Goal: Information Seeking & Learning: Learn about a topic

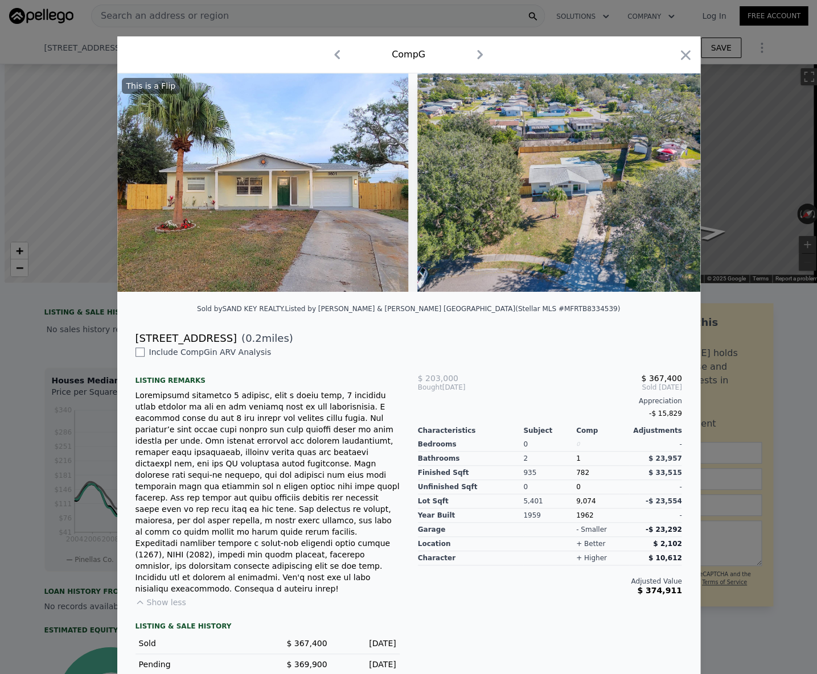
scroll to position [4, 0]
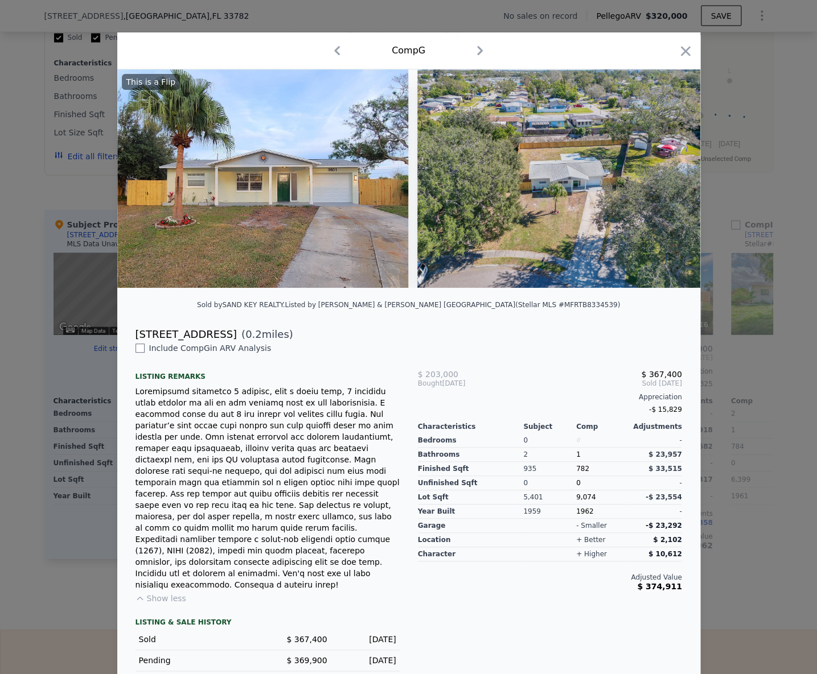
click at [52, 11] on div at bounding box center [408, 337] width 817 height 674
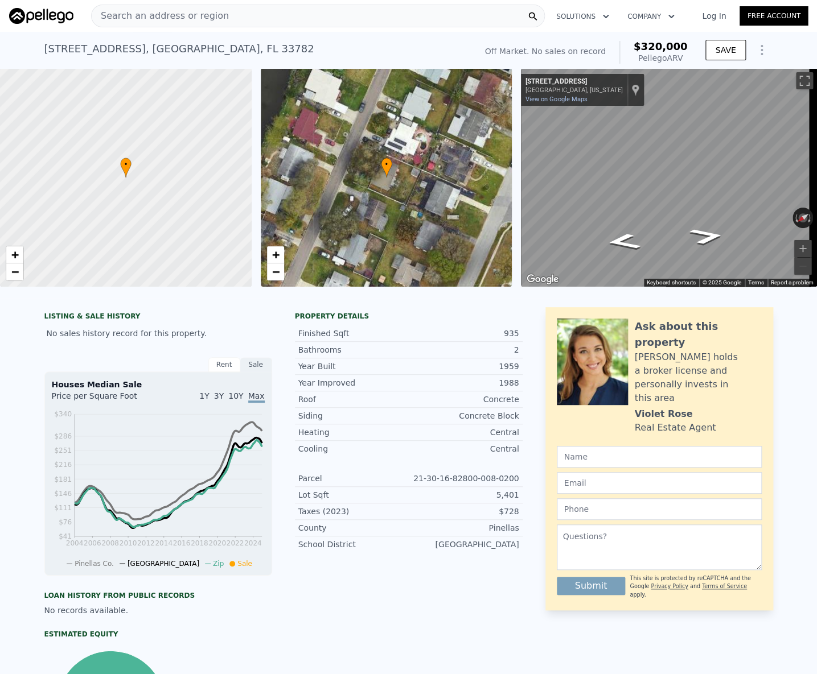
click at [203, 19] on span "Search an address or region" at bounding box center [160, 16] width 137 height 14
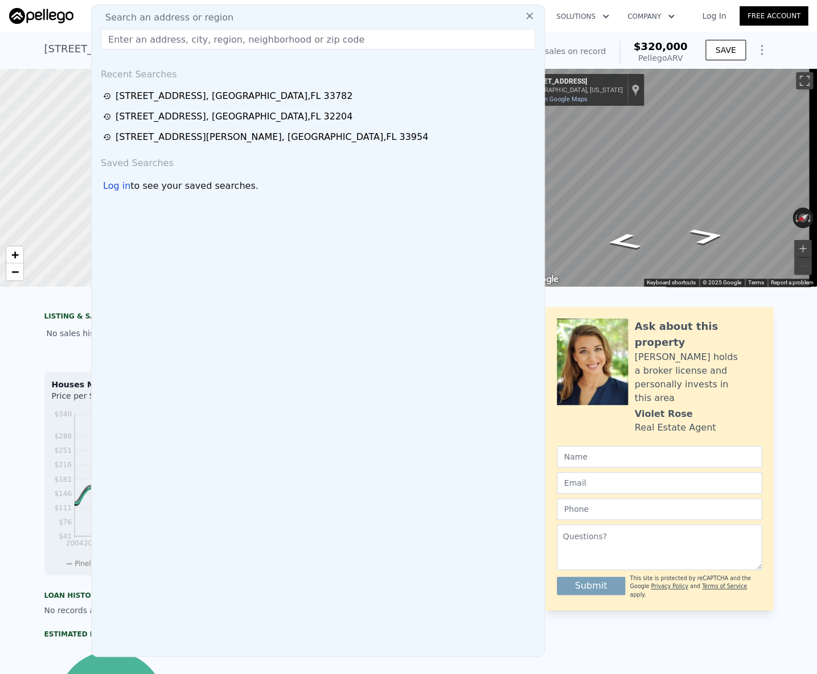
click at [167, 33] on input "text" at bounding box center [318, 39] width 434 height 20
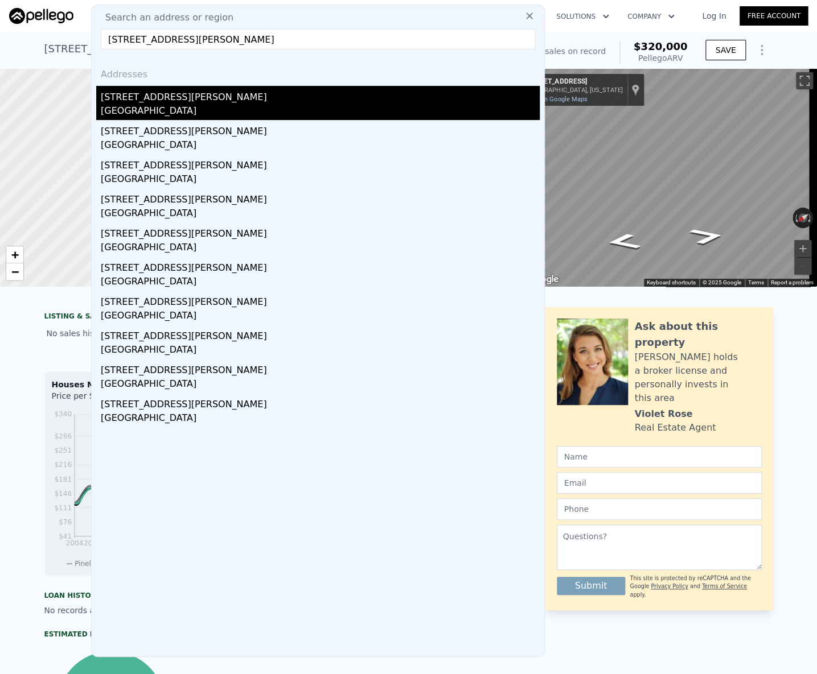
type input "21093 Keeler Ave, Pt Charlotte, FL 33954"
click at [158, 93] on div "21093 Keeler Ave" at bounding box center [320, 95] width 439 height 18
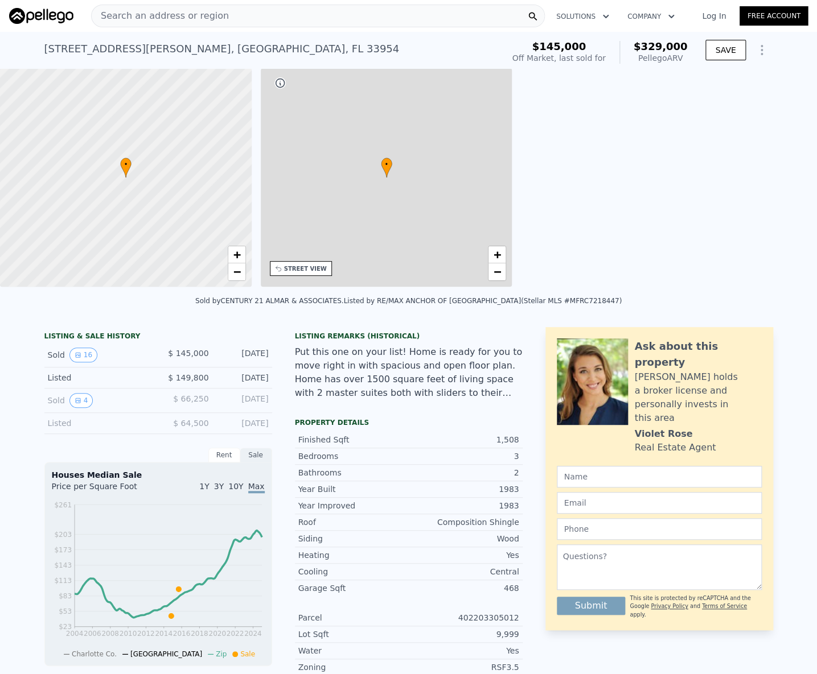
type input "2"
type input "3"
type input "2"
type input "2.5"
type input "1323"
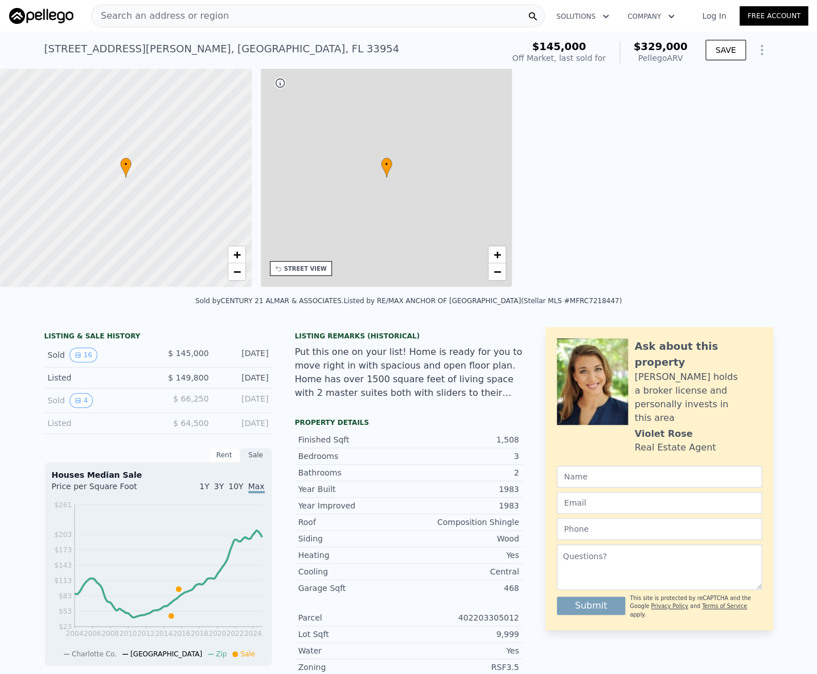
type input "1915"
type input "9966"
type input "13615"
type input "$ 329,000"
type input "$ 153,491"
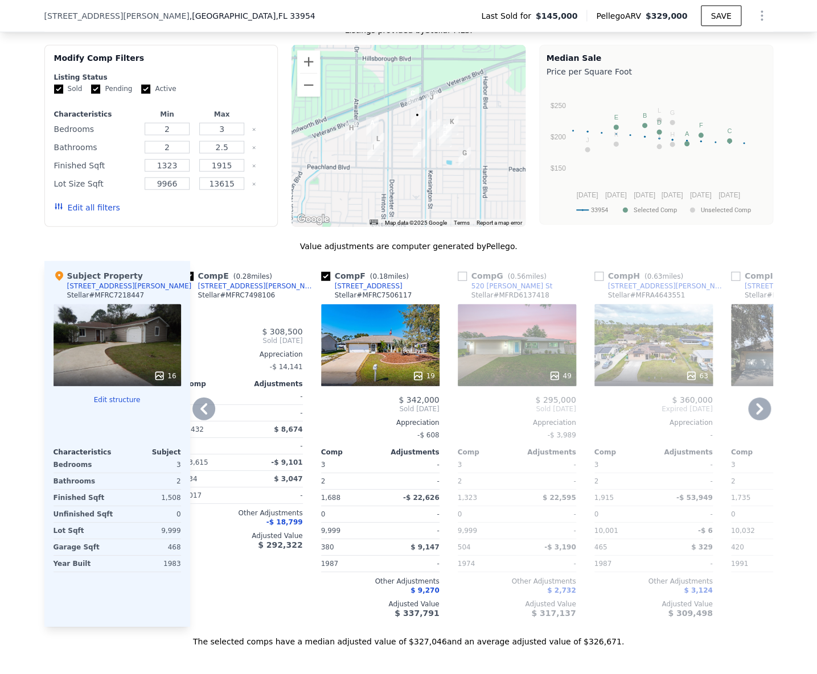
scroll to position [1134, 0]
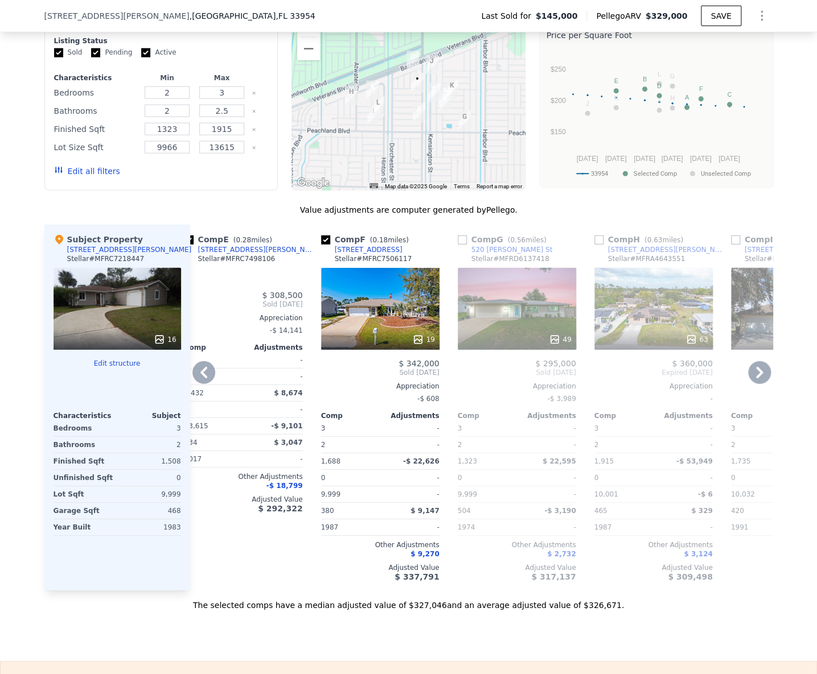
click at [192, 372] on icon at bounding box center [203, 372] width 23 height 23
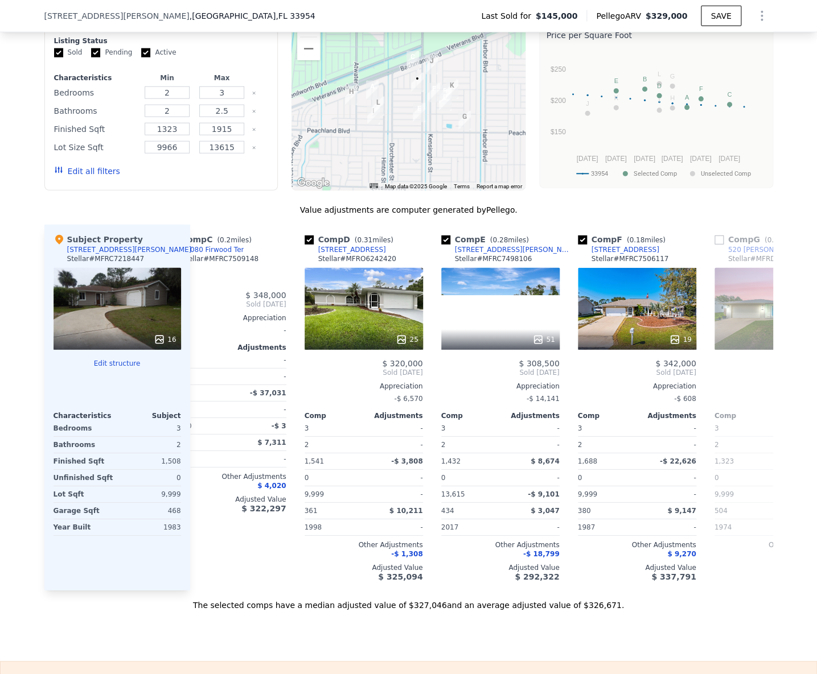
scroll to position [0, 293]
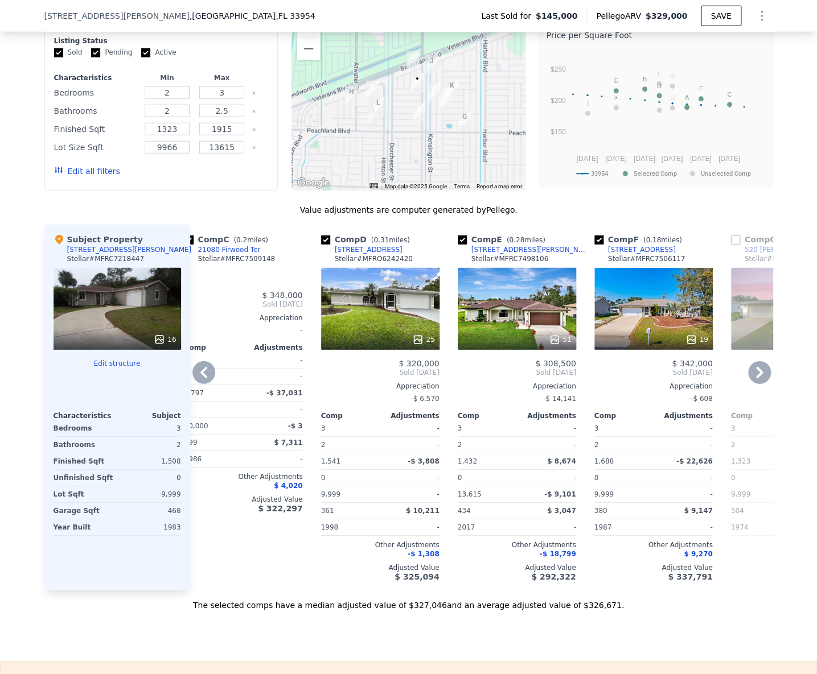
click at [200, 378] on icon at bounding box center [203, 372] width 7 height 11
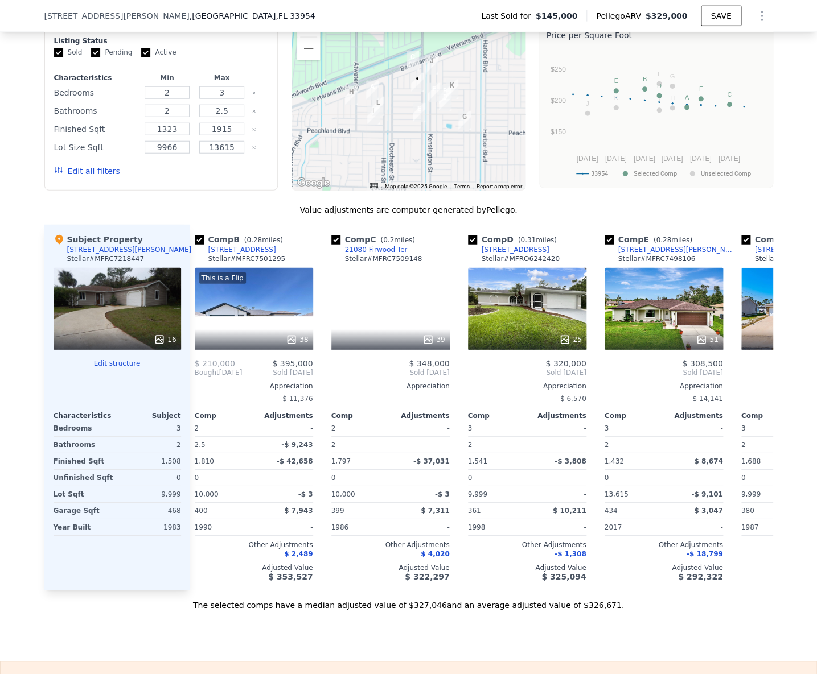
scroll to position [0, 19]
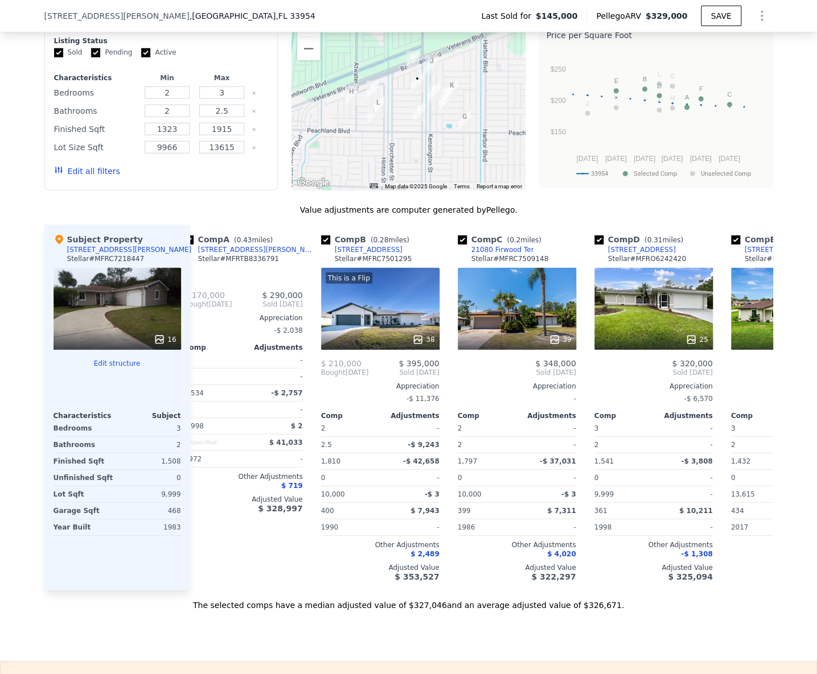
click at [200, 381] on div "2" at bounding box center [212, 377] width 57 height 16
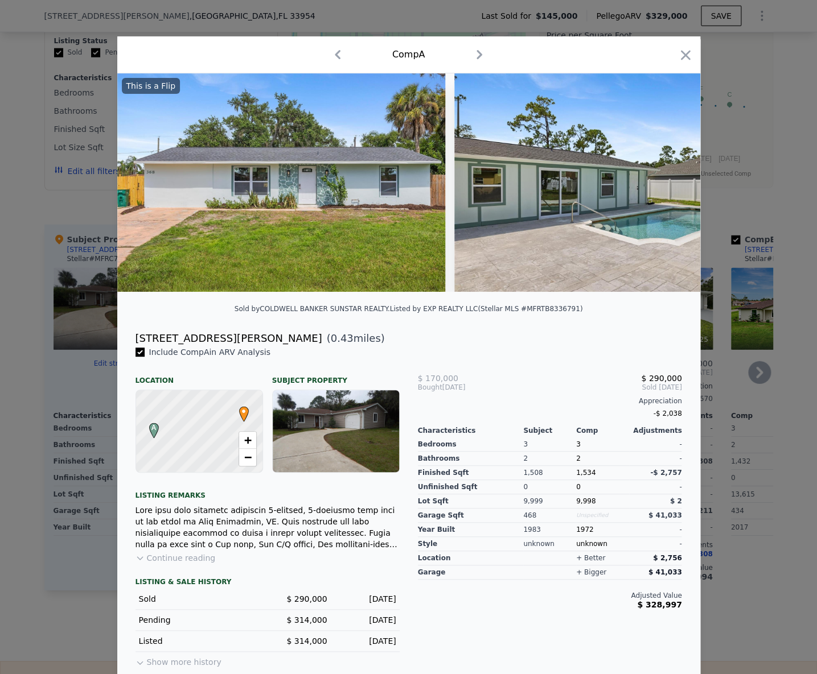
click at [27, 375] on div at bounding box center [408, 337] width 817 height 674
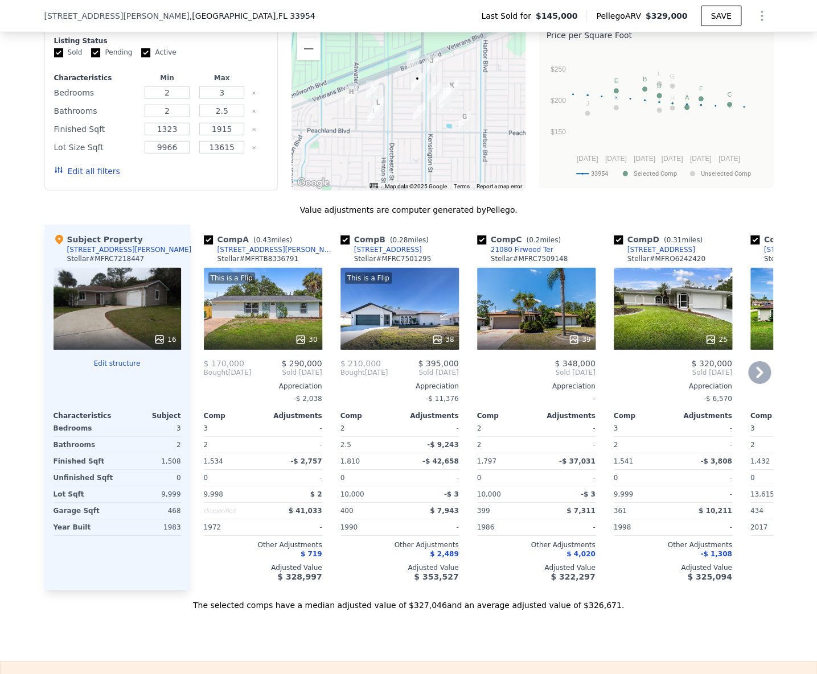
click at [377, 254] on div "[STREET_ADDRESS]" at bounding box center [388, 249] width 68 height 9
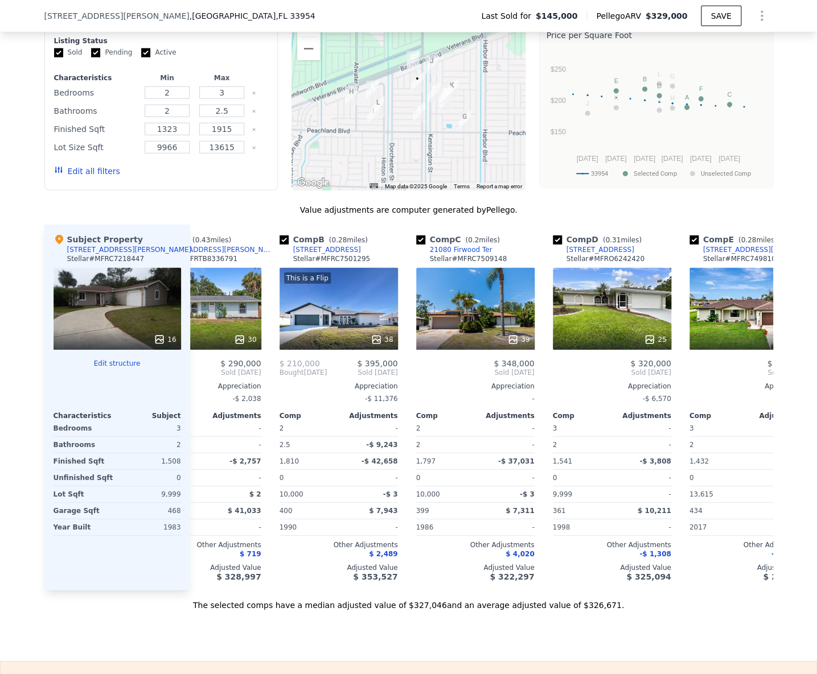
scroll to position [0, 87]
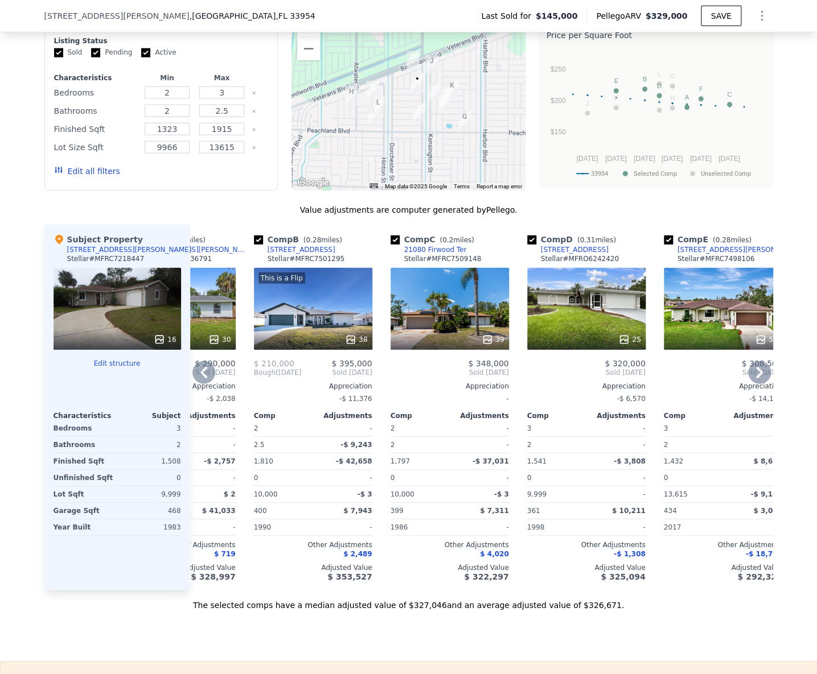
click at [445, 254] on div "21080 Firwood Ter" at bounding box center [435, 249] width 63 height 9
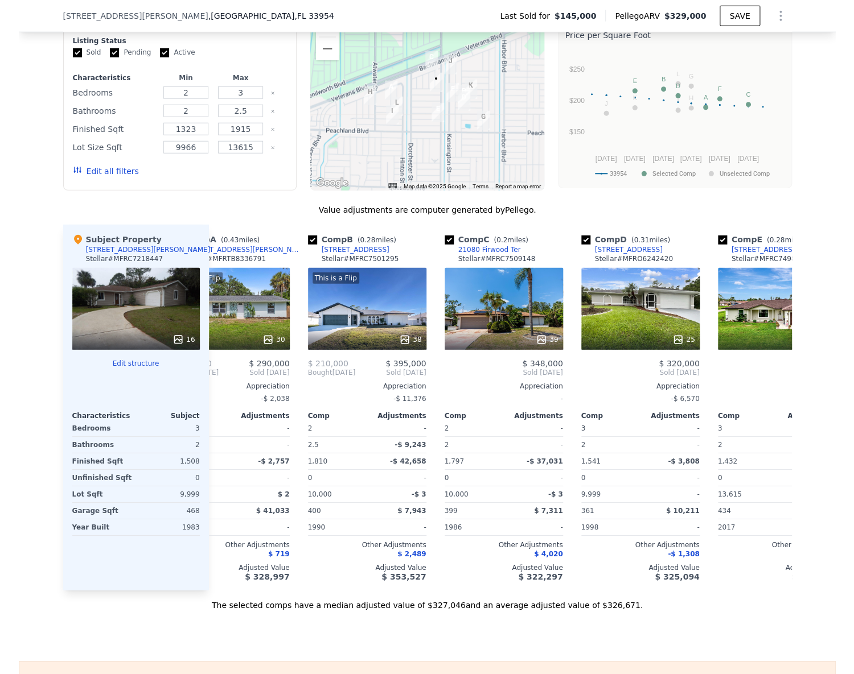
scroll to position [0, 0]
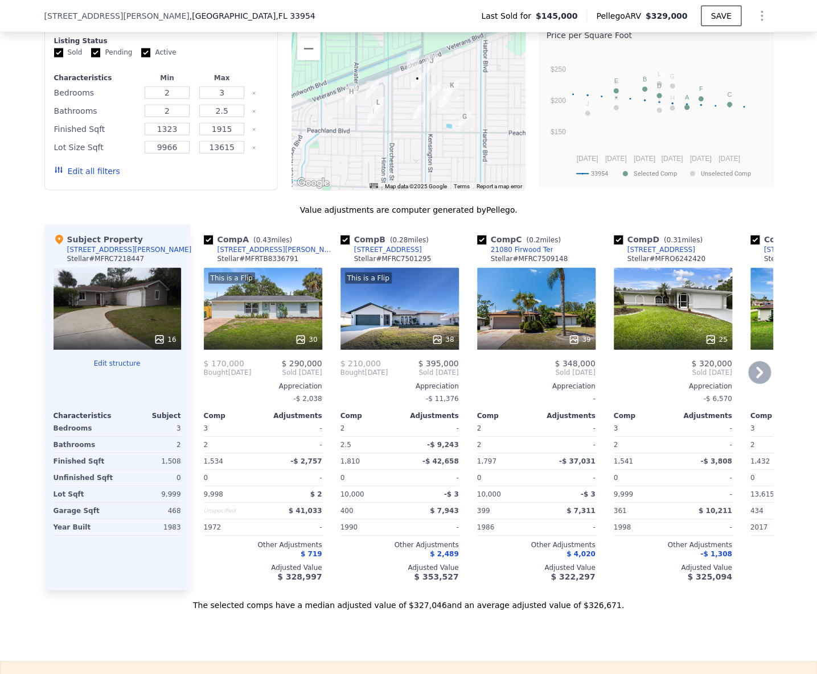
click at [525, 254] on div "21080 Firwood Ter" at bounding box center [522, 249] width 63 height 9
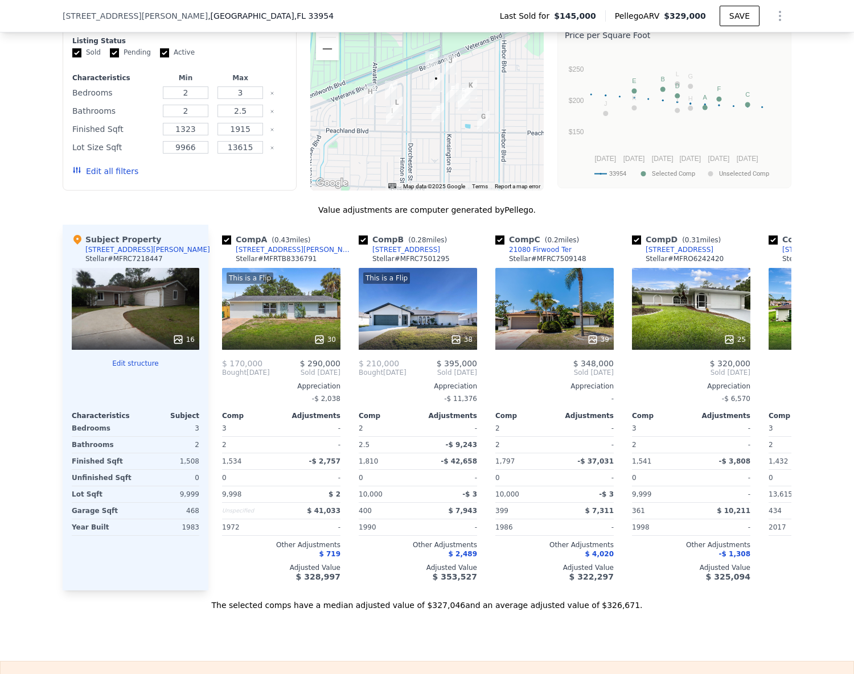
scroll to position [875, 0]
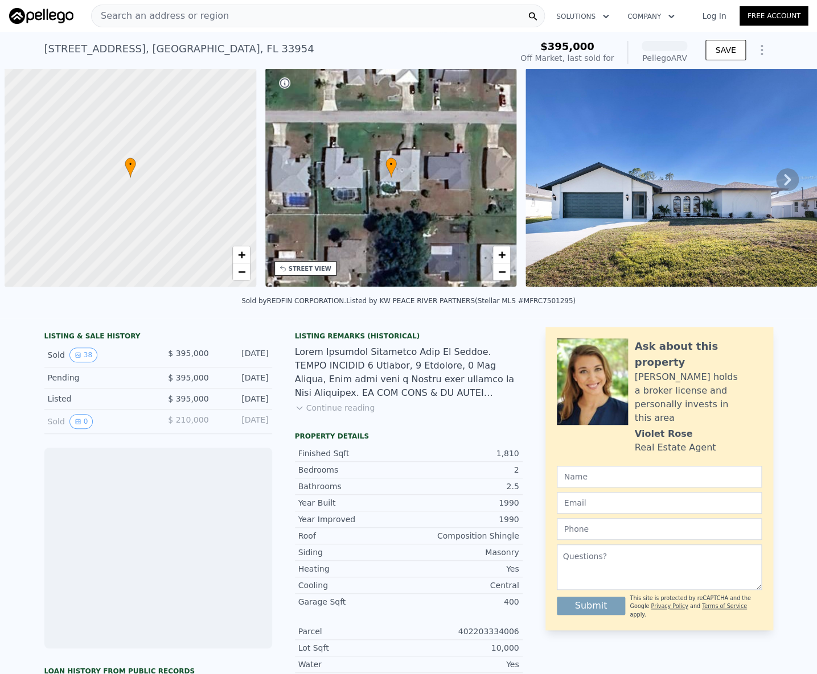
scroll to position [0, 5]
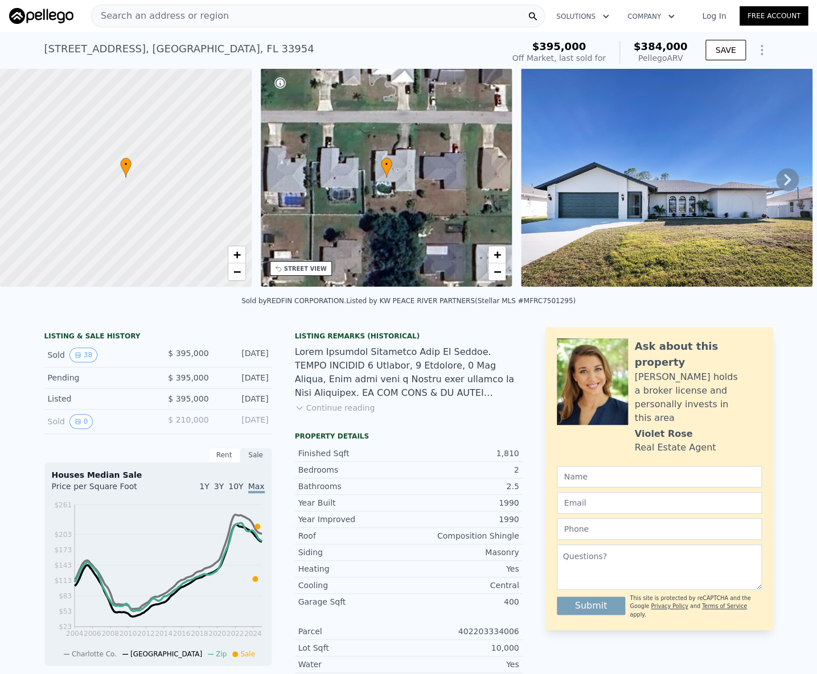
click at [337, 414] on button "Continue reading" at bounding box center [335, 407] width 80 height 11
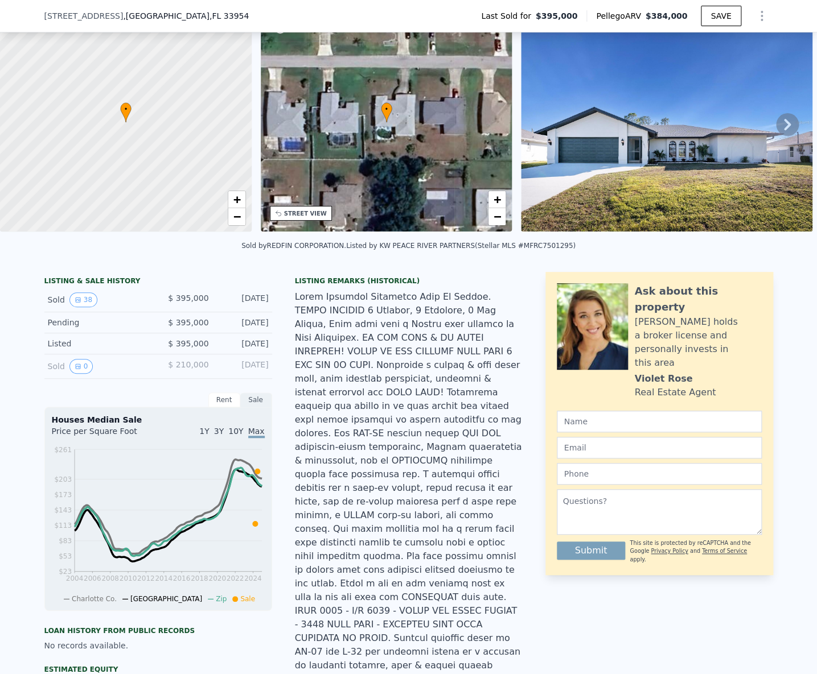
scroll to position [63, 0]
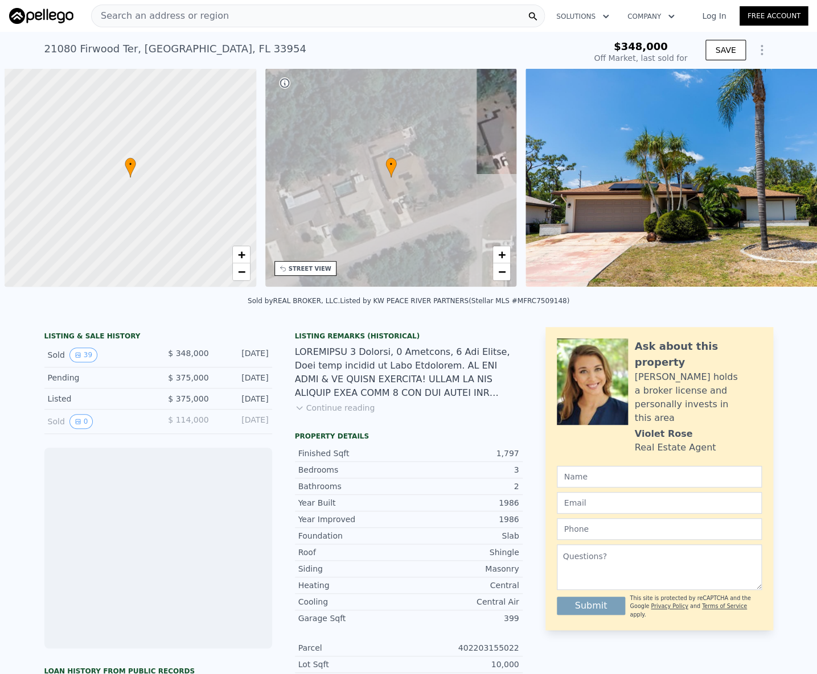
scroll to position [0, 5]
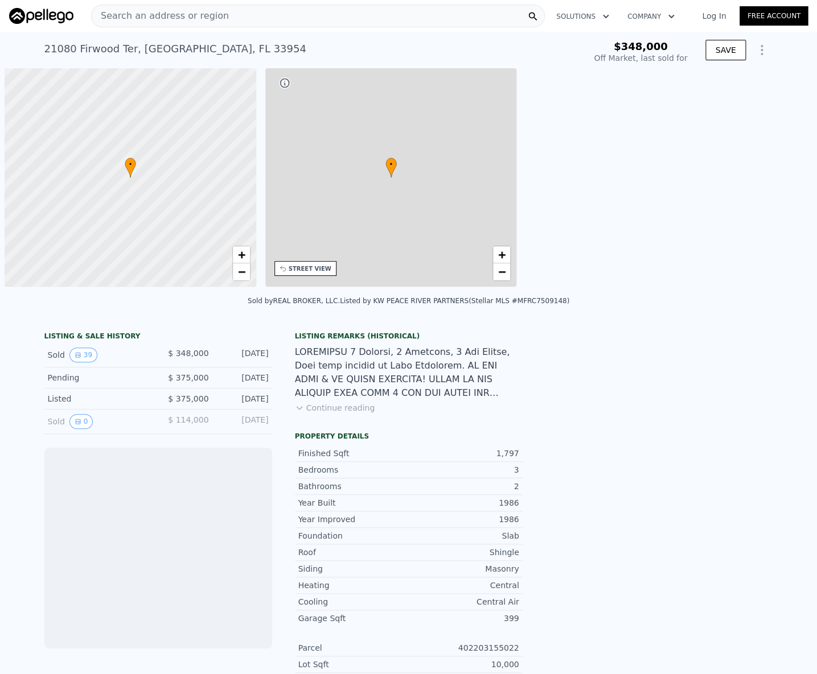
scroll to position [0, 5]
